Goal: Find contact information: Find contact information

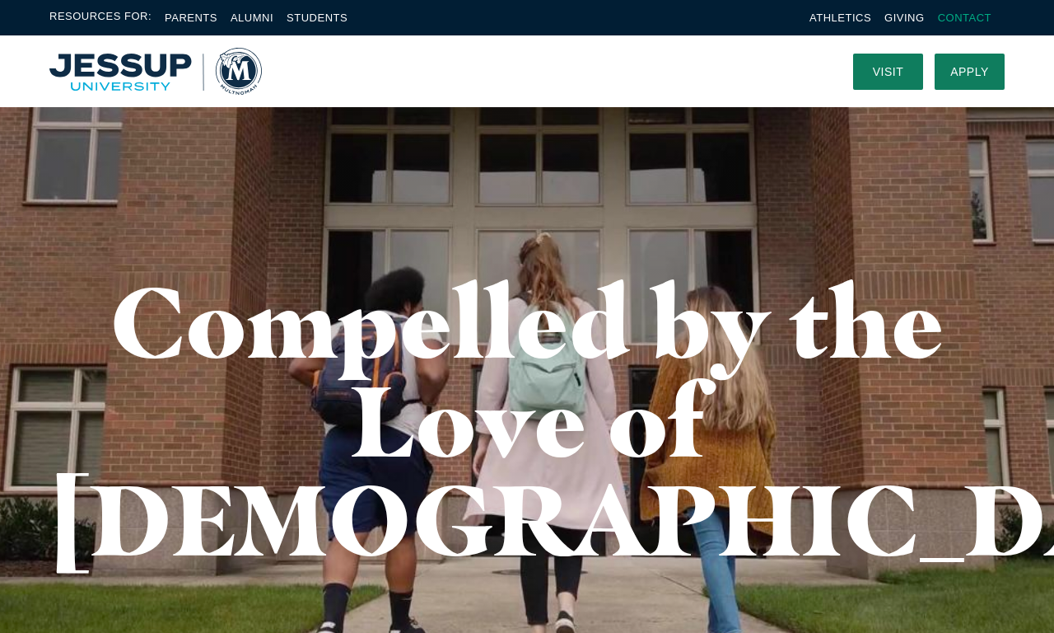
click at [965, 17] on link "Contact" at bounding box center [965, 18] width 54 height 12
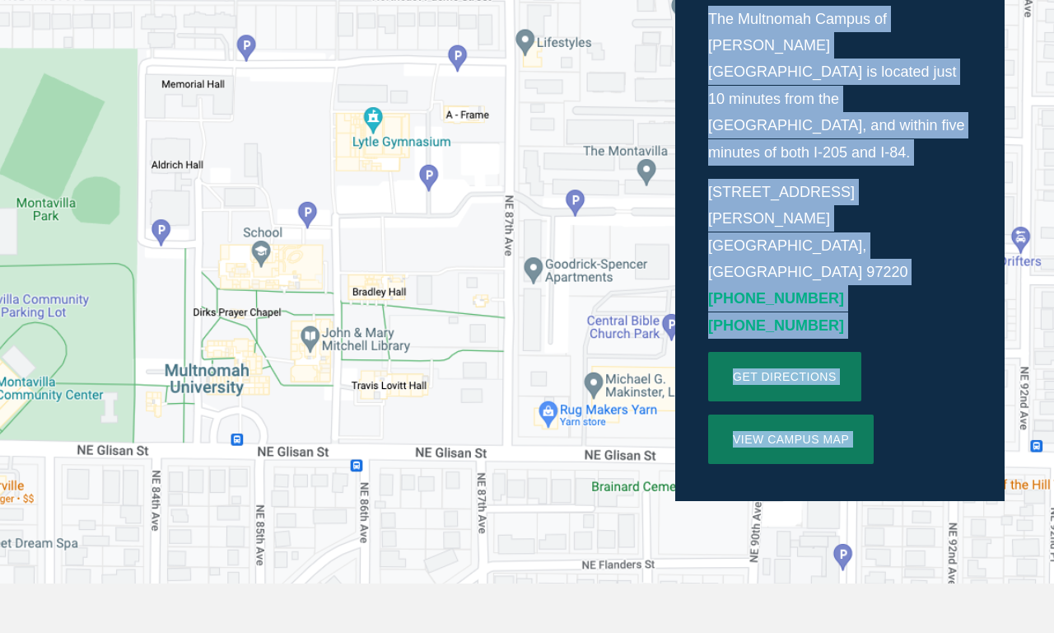
scroll to position [554, 0]
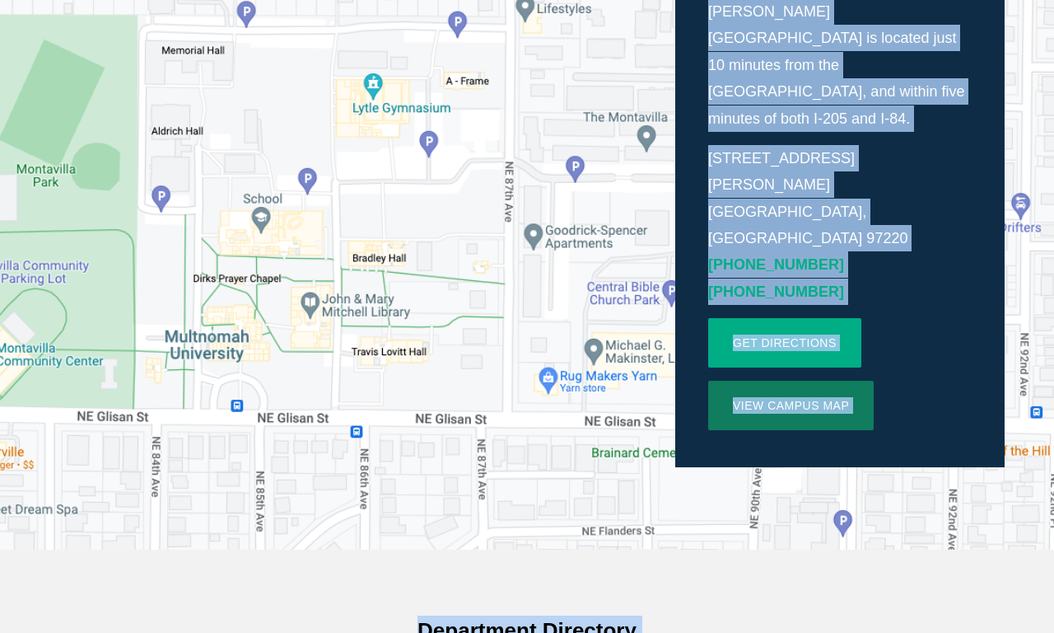
click at [784, 318] on link "Get directions" at bounding box center [784, 342] width 153 height 49
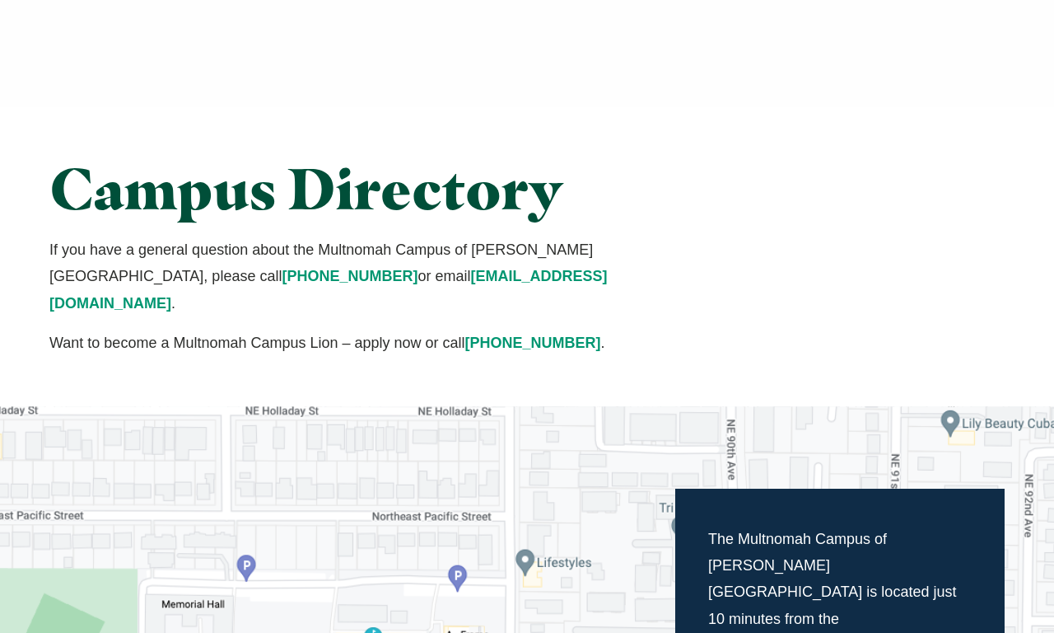
scroll to position [554, 0]
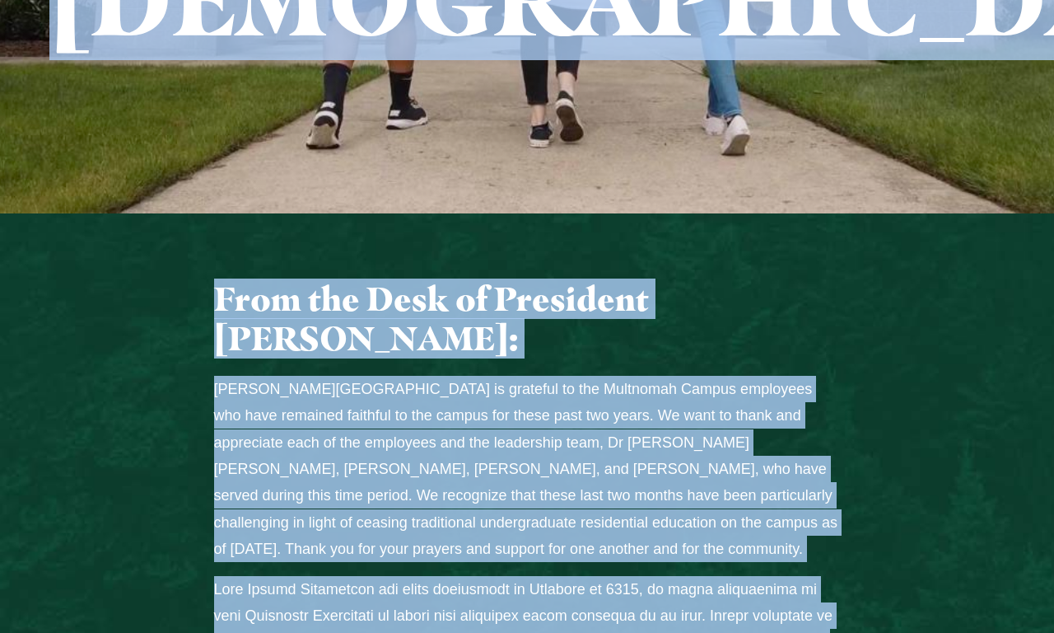
scroll to position [554, 0]
